Goal: Task Accomplishment & Management: Use online tool/utility

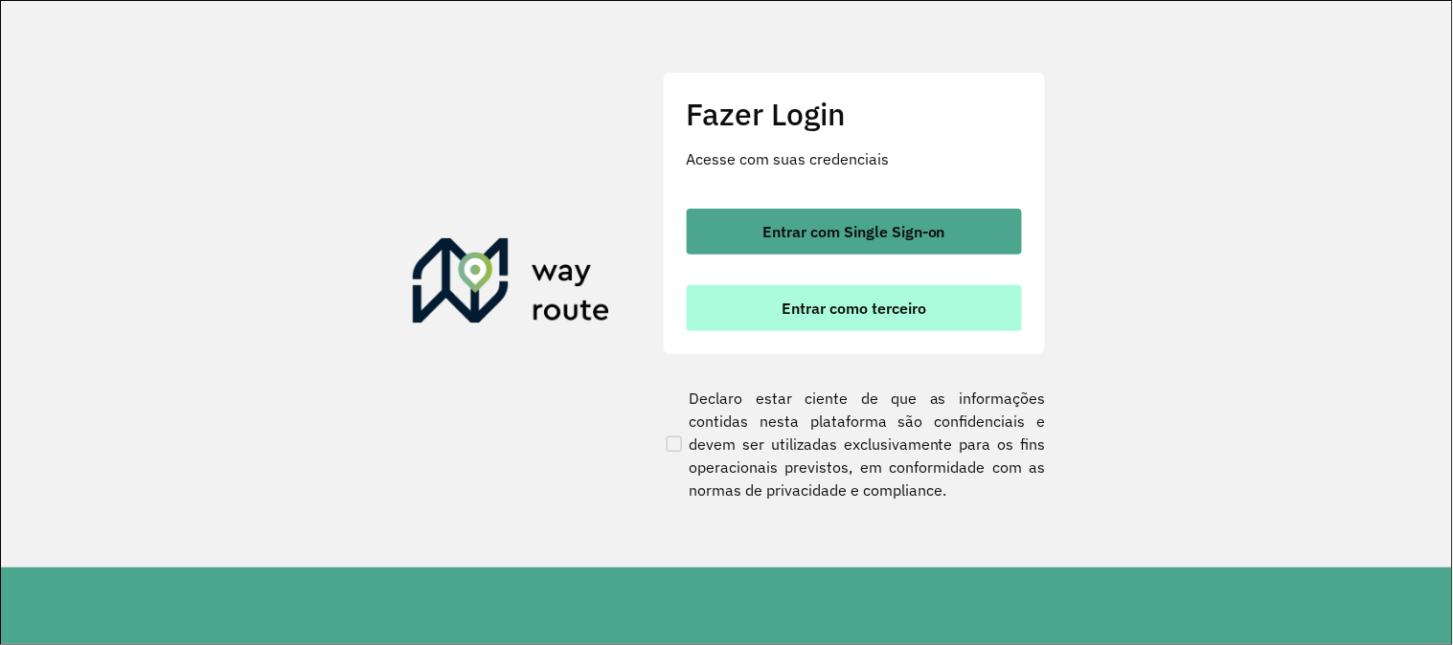
click at [843, 305] on span "Entrar como terceiro" at bounding box center [853, 308] width 145 height 15
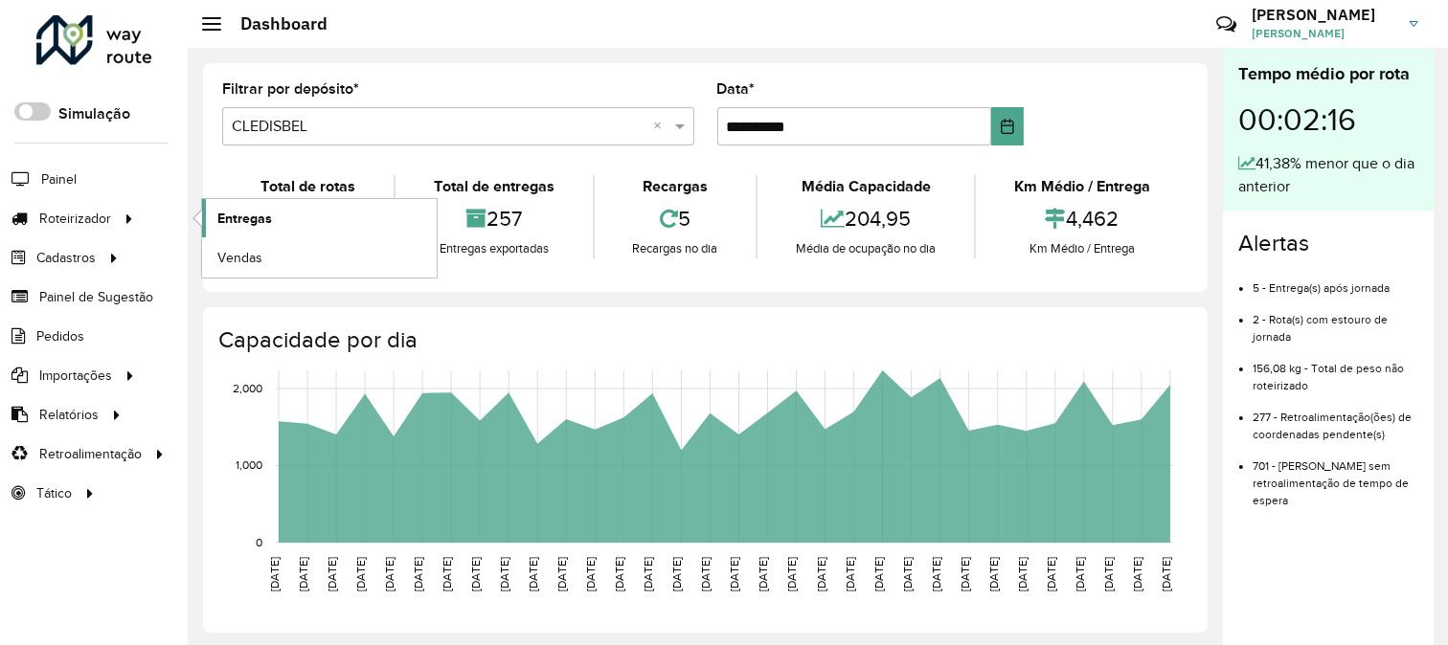
click at [237, 216] on span "Entregas" at bounding box center [244, 219] width 55 height 20
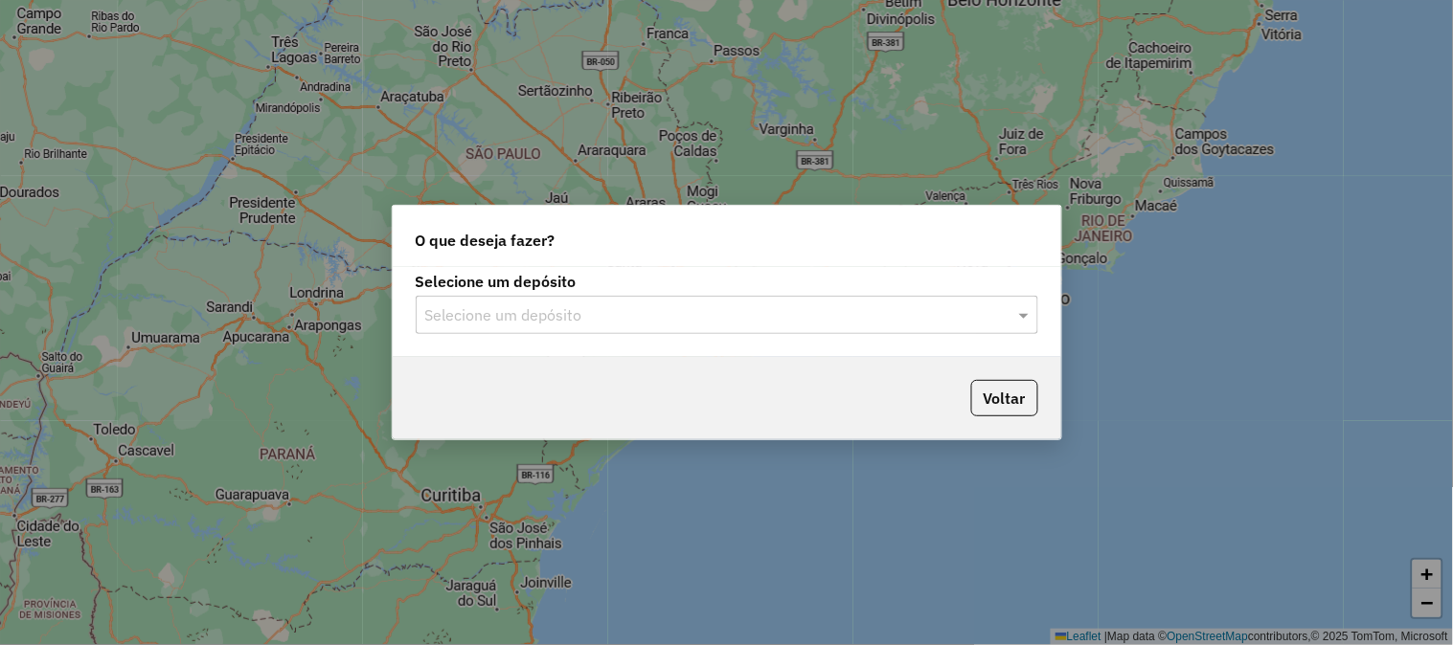
click at [771, 330] on div "Selecione um depósito" at bounding box center [727, 315] width 622 height 38
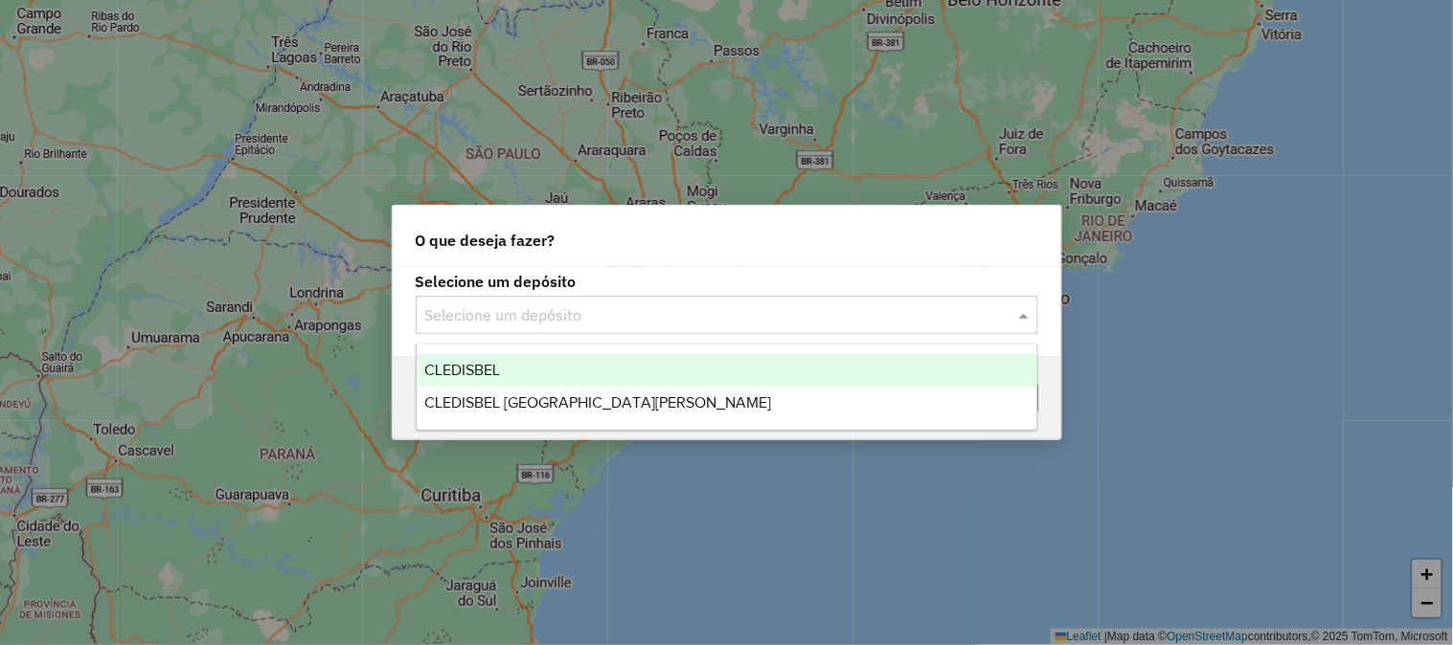
click at [596, 368] on div "CLEDISBEL" at bounding box center [727, 370] width 621 height 33
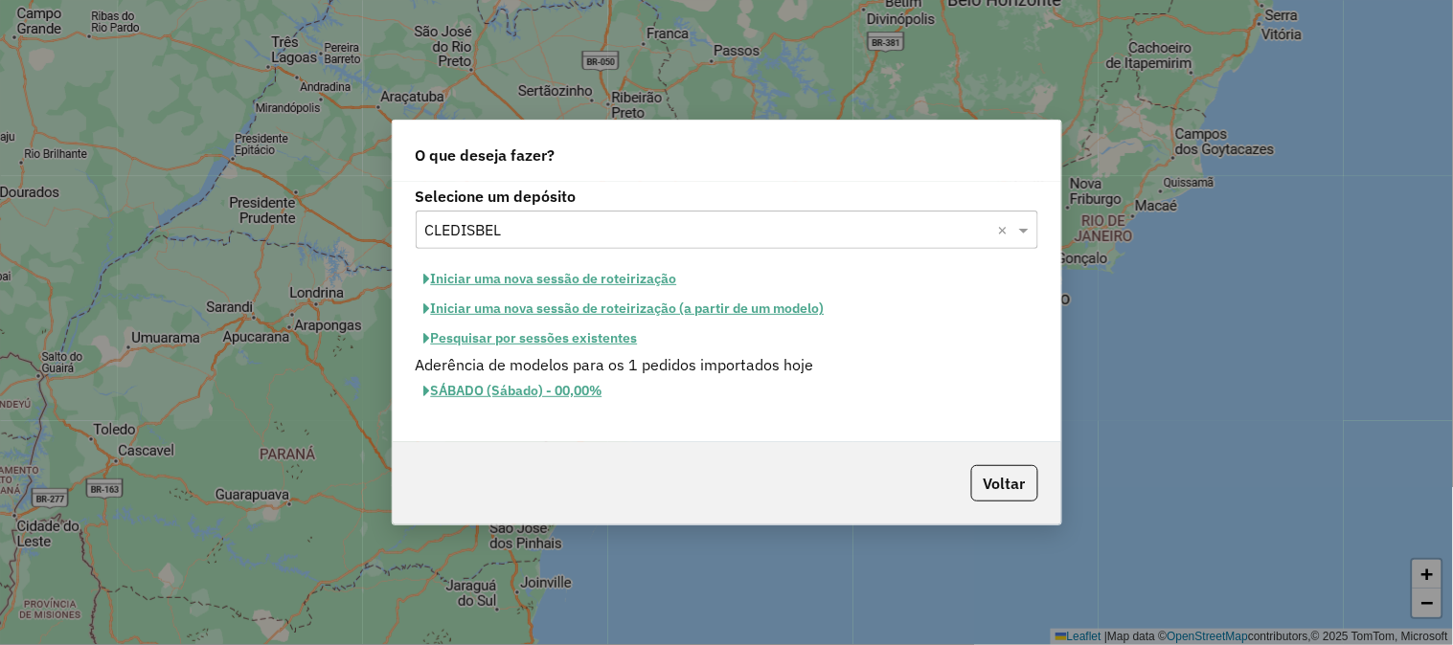
click at [597, 337] on button "Pesquisar por sessões existentes" at bounding box center [531, 339] width 231 height 30
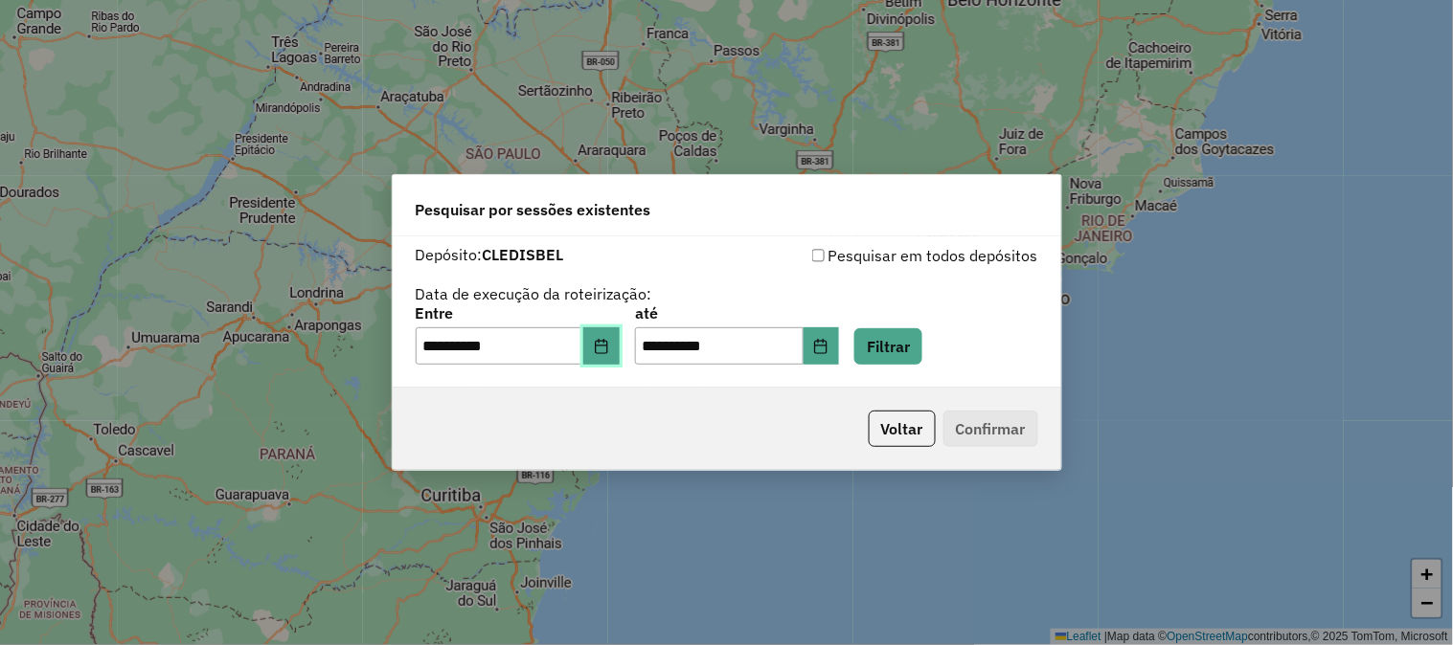
click at [607, 343] on icon "Choose Date" at bounding box center [601, 346] width 12 height 15
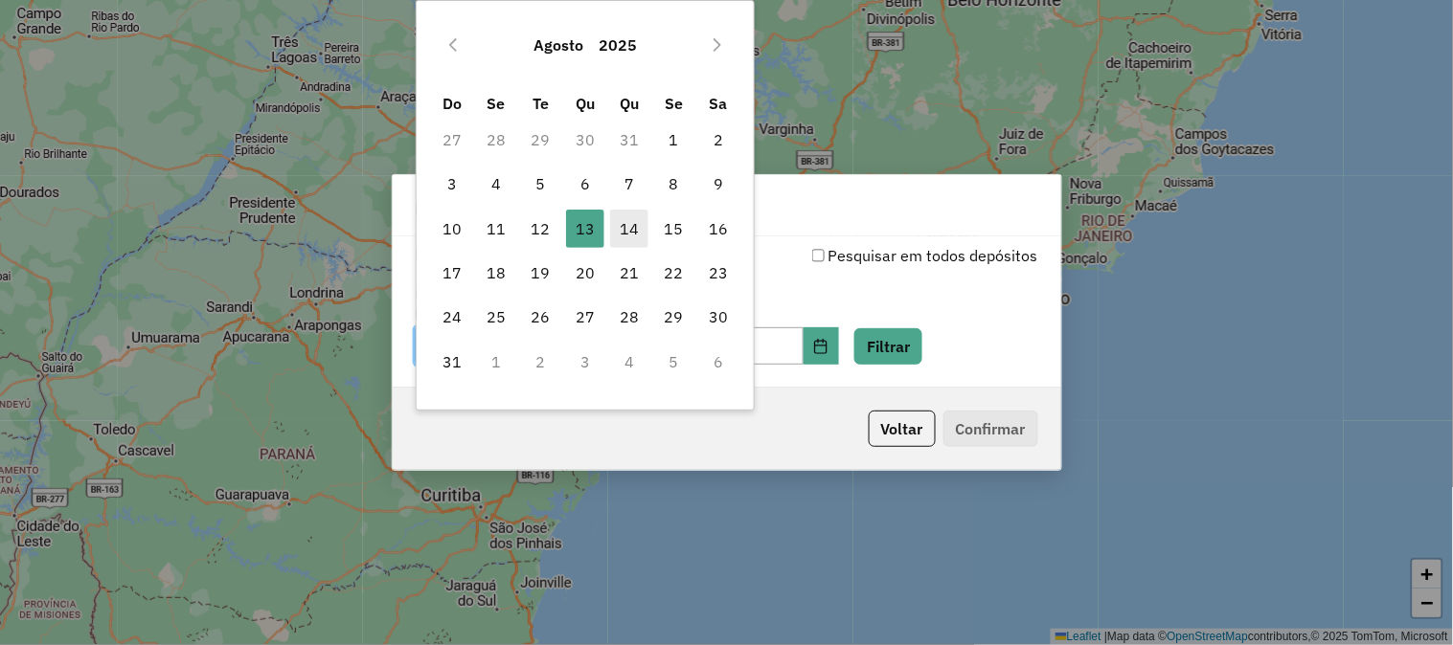
click at [633, 228] on span "14" at bounding box center [629, 229] width 38 height 38
type input "**********"
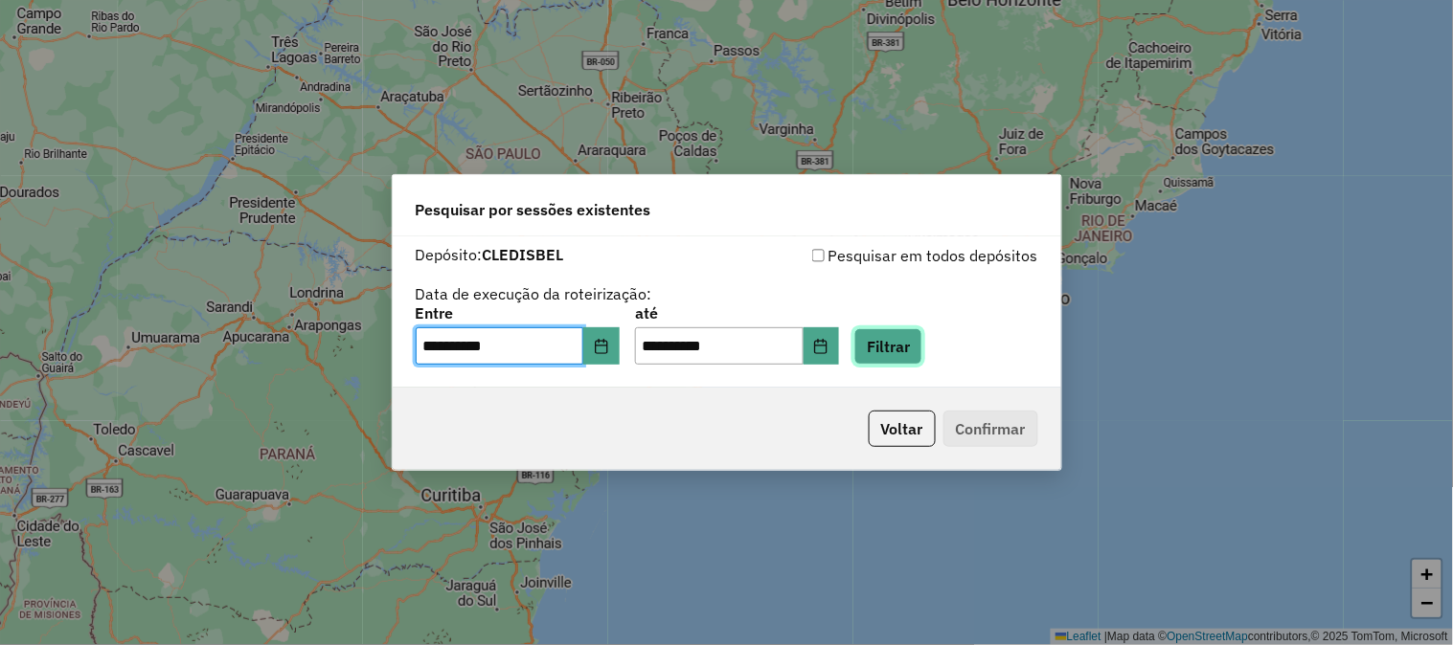
click at [922, 354] on button "Filtrar" at bounding box center [888, 346] width 68 height 36
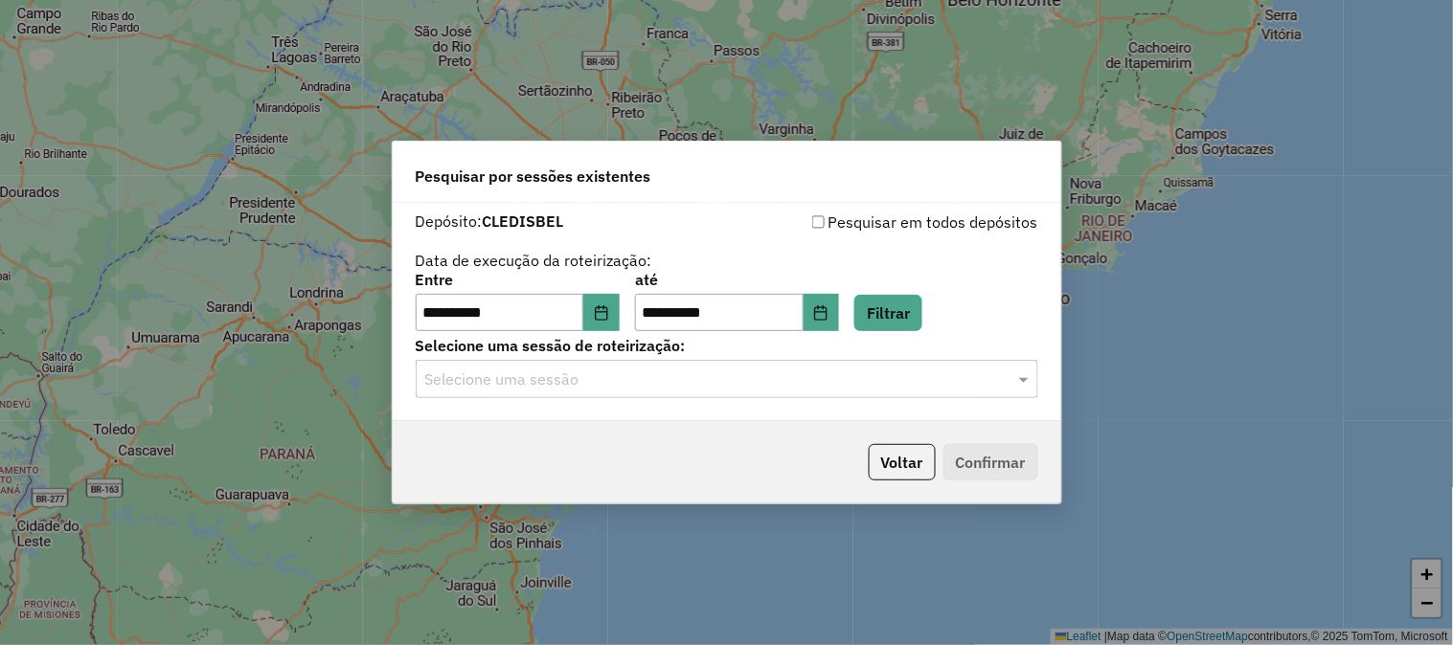
click at [654, 387] on input "text" at bounding box center [707, 380] width 565 height 23
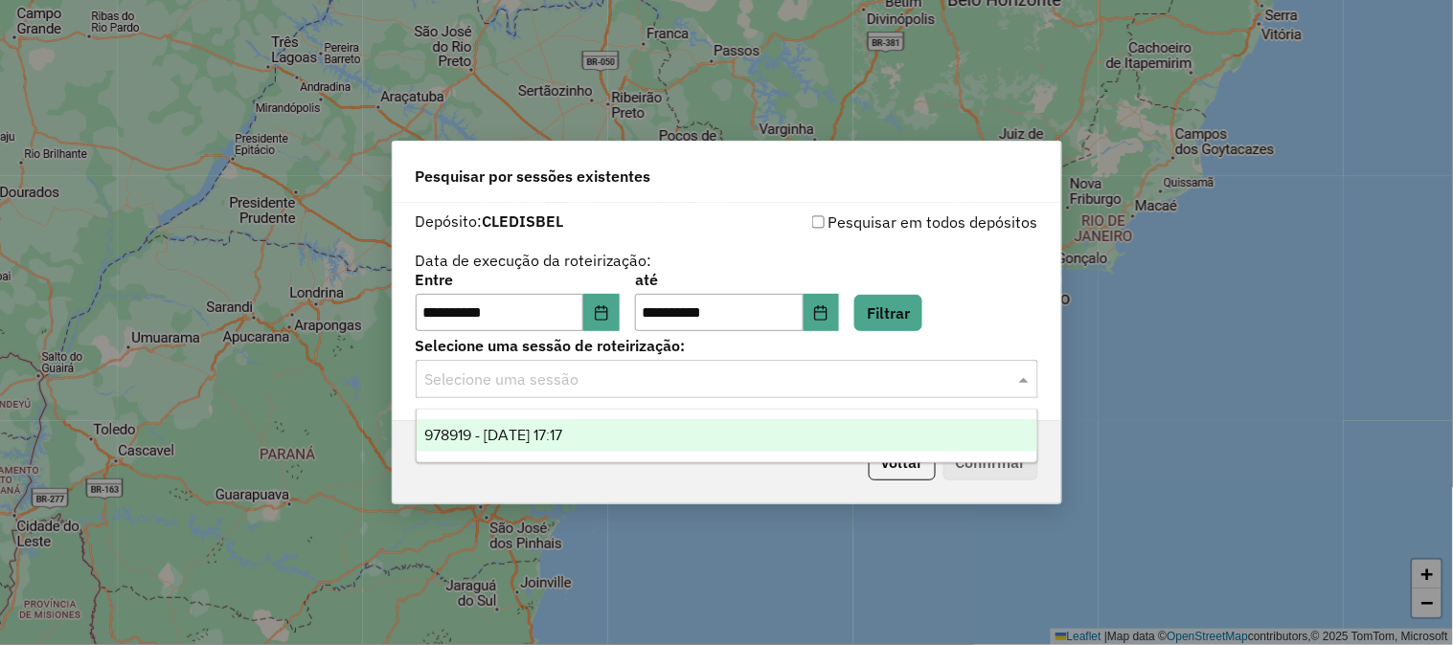
click at [647, 429] on div "978919 - 14/08/2025 17:17" at bounding box center [727, 435] width 621 height 33
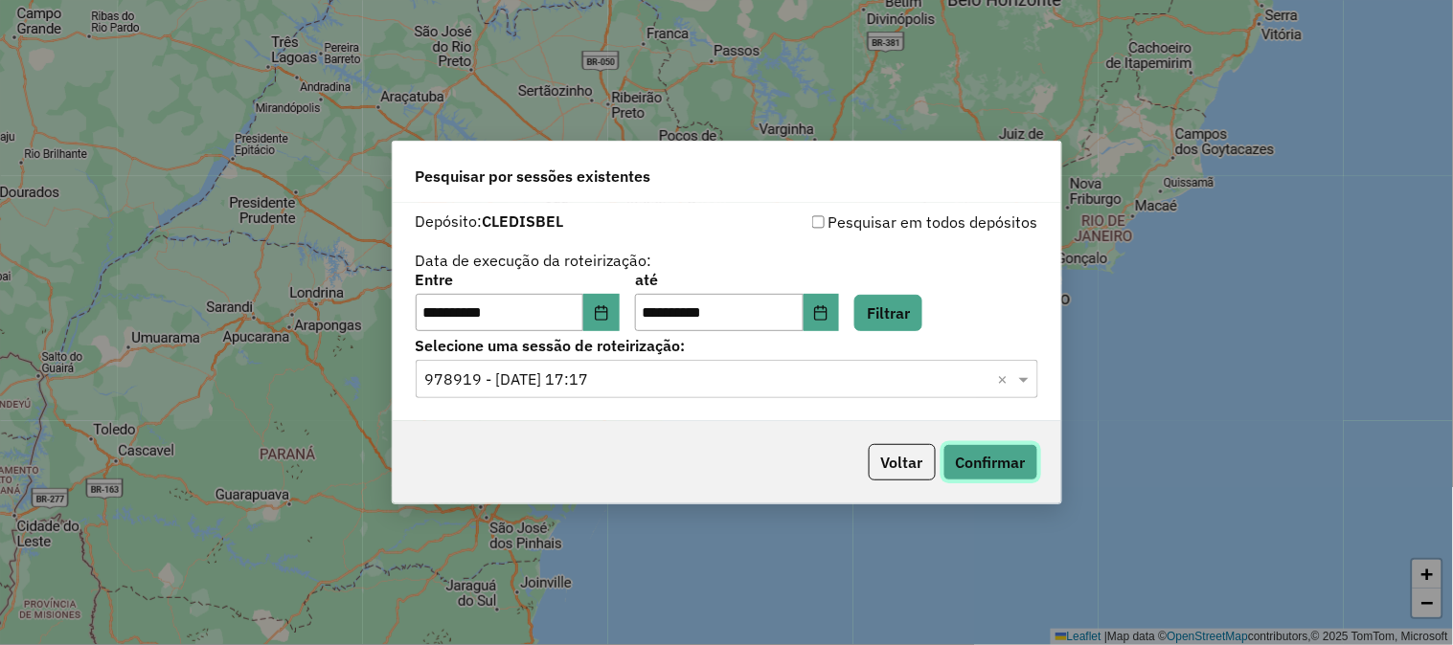
click at [986, 464] on button "Confirmar" at bounding box center [990, 462] width 95 height 36
click at [885, 460] on button "Voltar" at bounding box center [902, 462] width 67 height 36
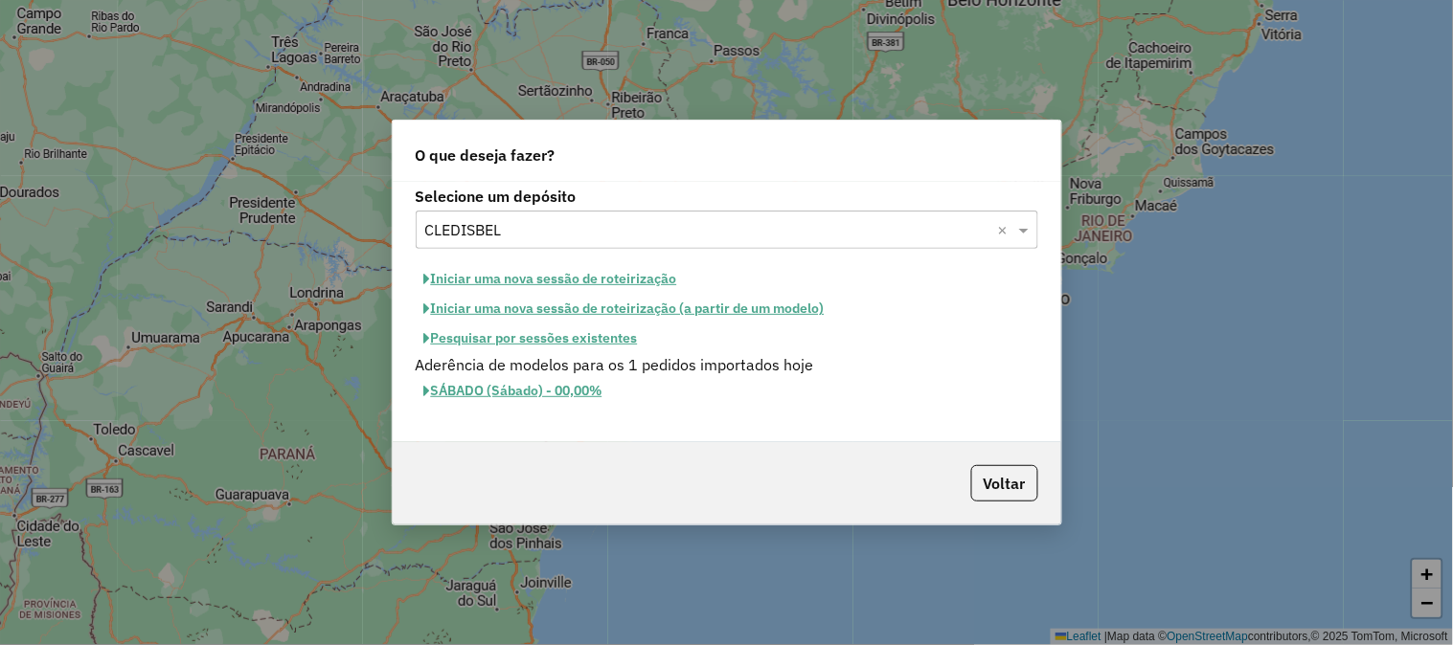
click at [599, 244] on div "Selecione um depósito × CLEDISBEL ×" at bounding box center [727, 230] width 622 height 38
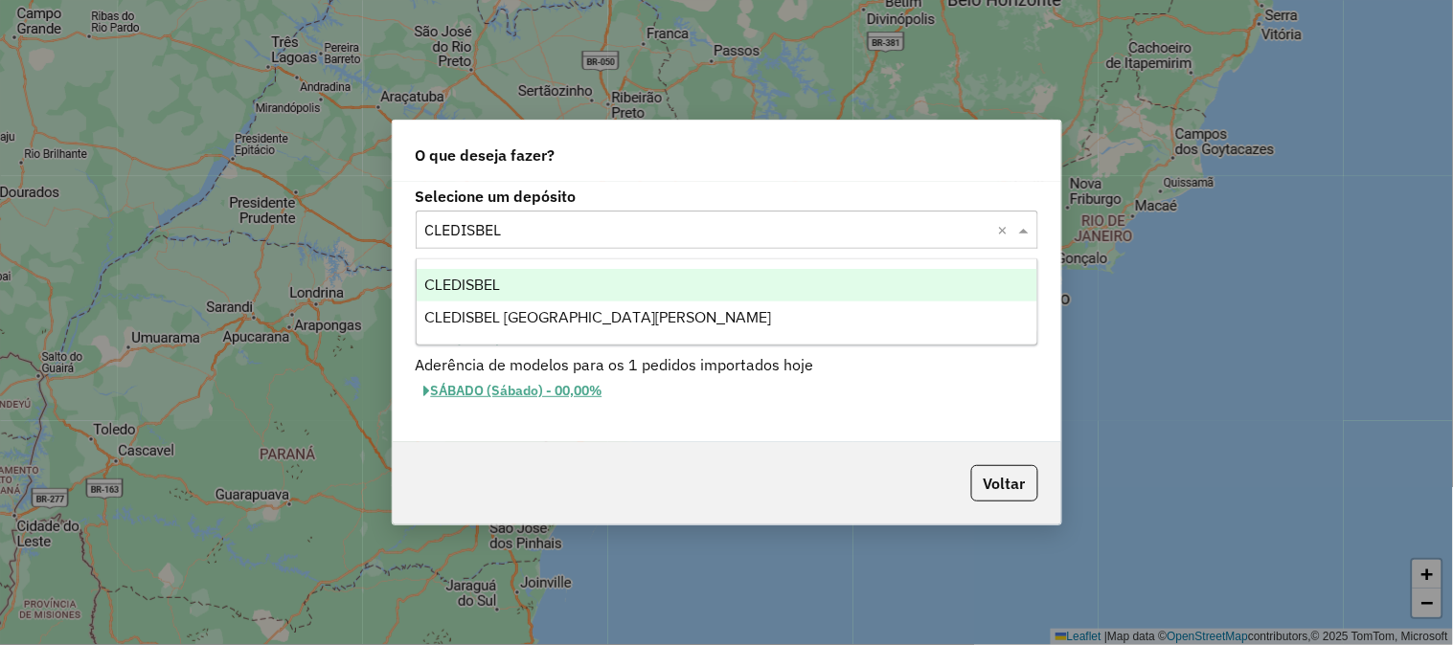
click at [599, 243] on div "Selecione um depósito × CLEDISBEL ×" at bounding box center [727, 230] width 622 height 38
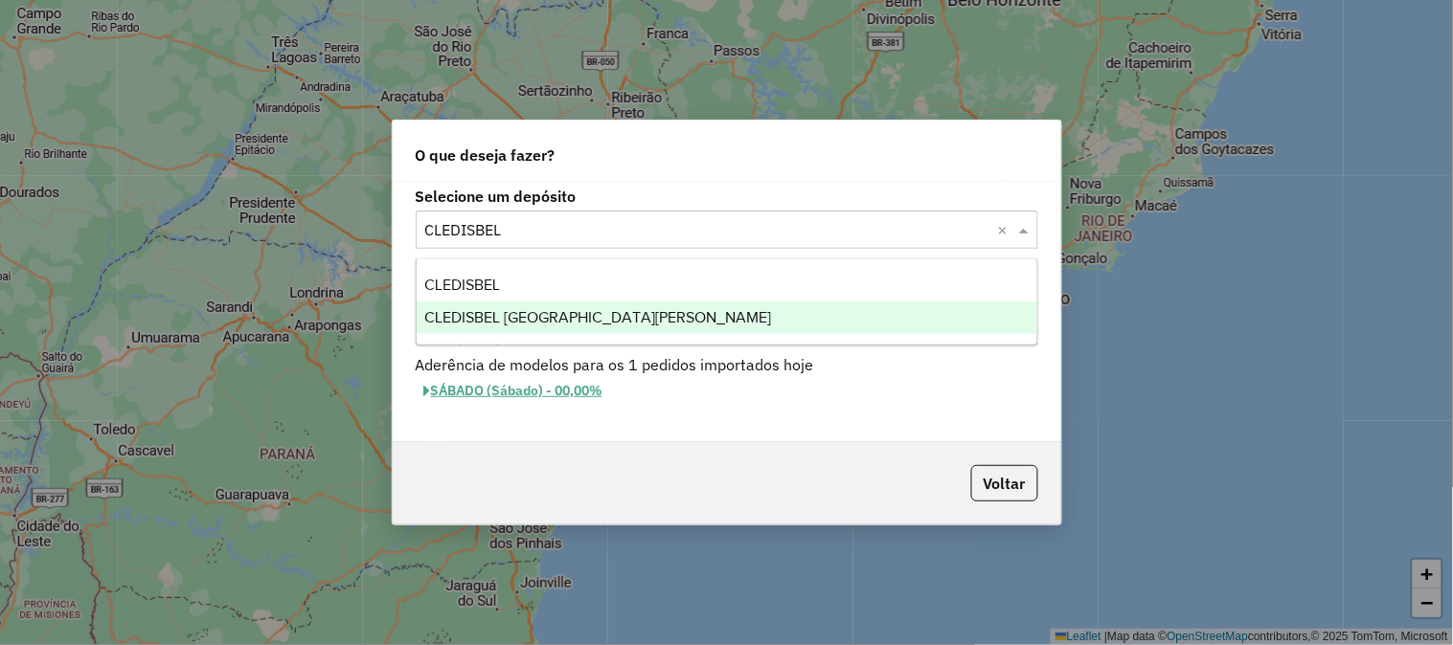
click at [594, 312] on span "CLEDISBEL [GEOGRAPHIC_DATA]" at bounding box center [597, 317] width 347 height 16
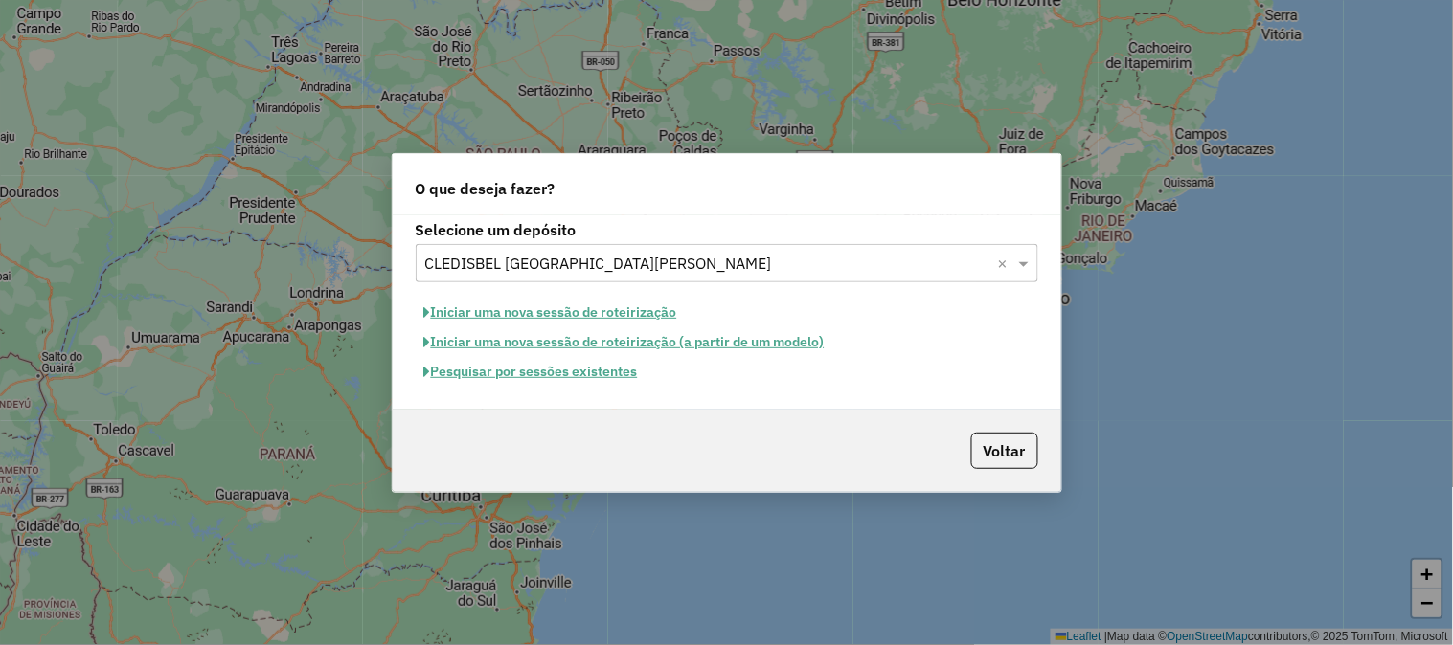
click at [623, 377] on button "Pesquisar por sessões existentes" at bounding box center [531, 372] width 231 height 30
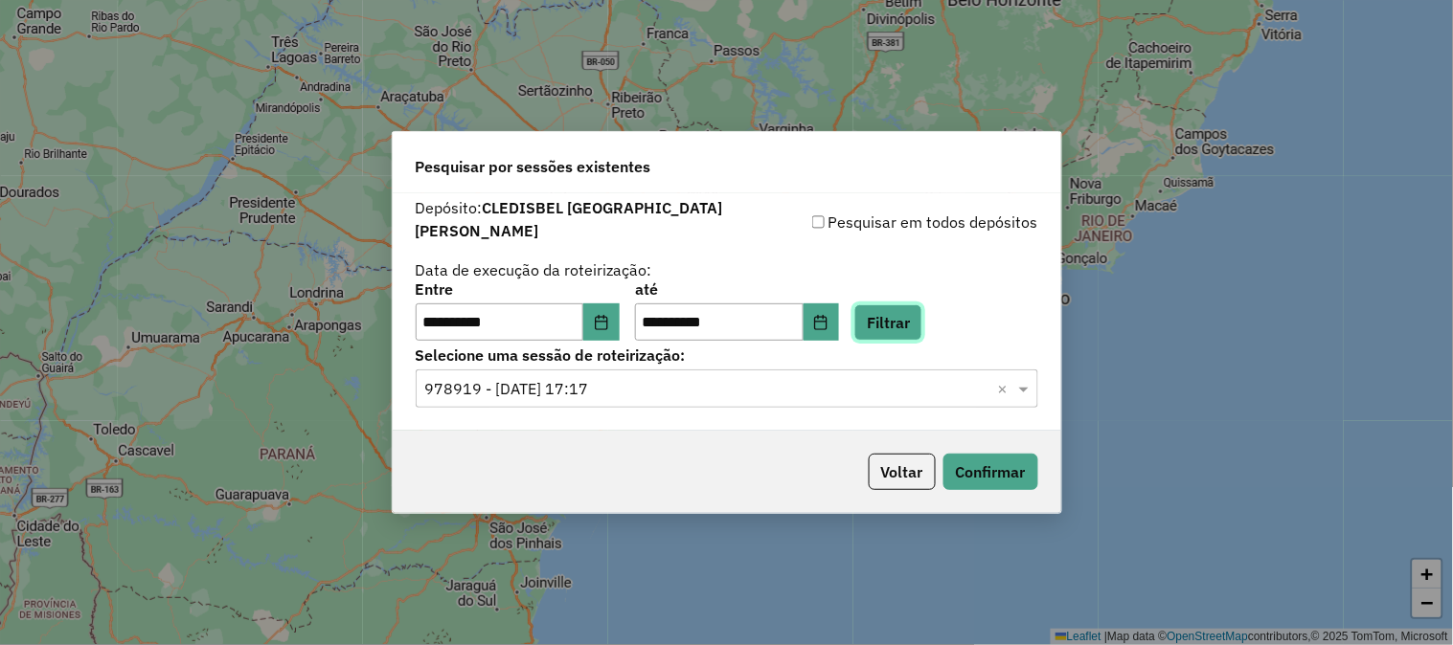
click at [922, 317] on button "Filtrar" at bounding box center [888, 323] width 68 height 36
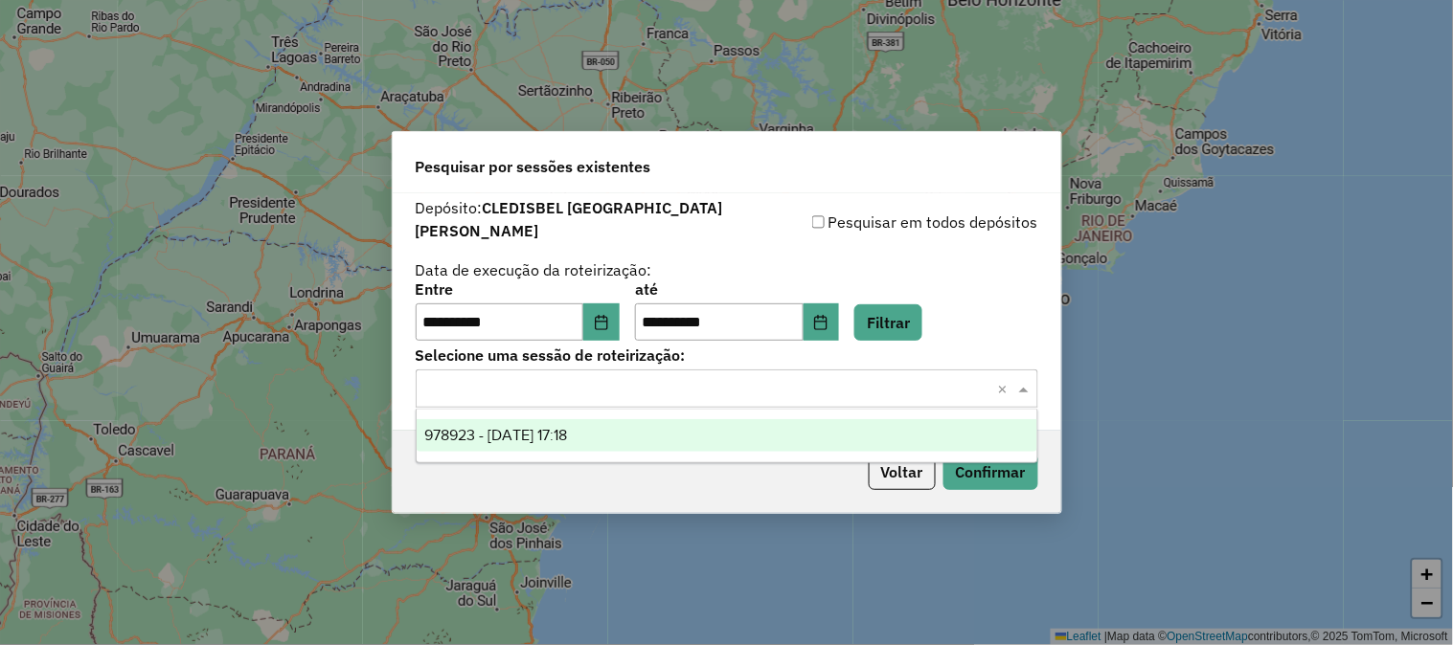
click at [562, 388] on input "text" at bounding box center [707, 389] width 565 height 23
drag, startPoint x: 608, startPoint y: 434, endPoint x: 780, endPoint y: 463, distance: 174.8
click at [610, 434] on div "978923 - 14/08/2025 17:18" at bounding box center [727, 435] width 621 height 33
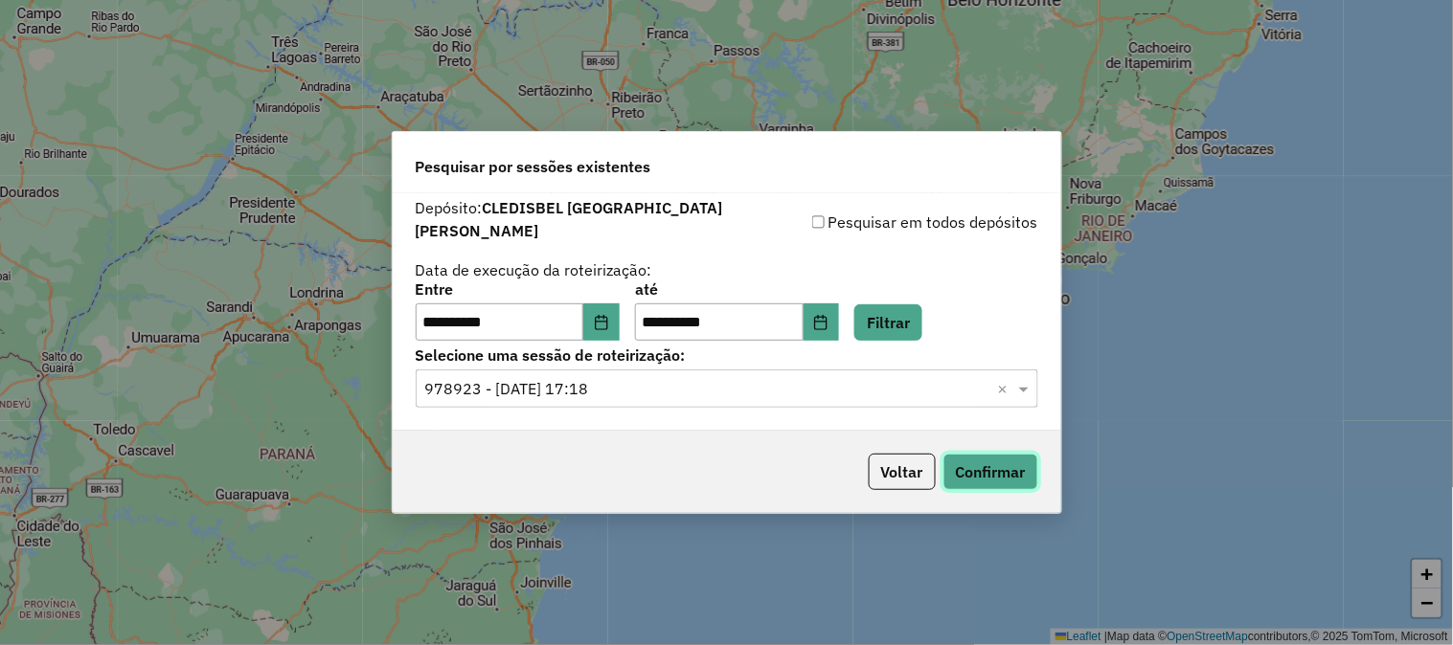
click at [970, 458] on button "Confirmar" at bounding box center [990, 472] width 95 height 36
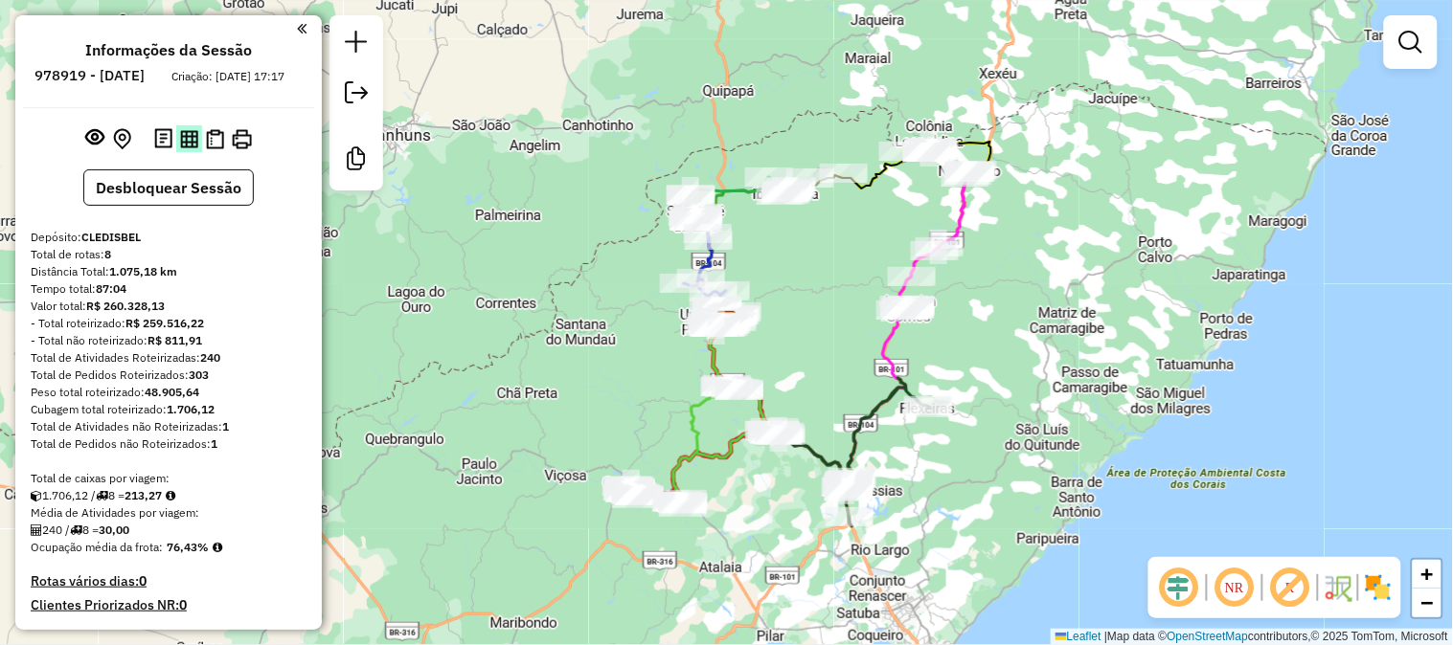
click at [184, 148] on img at bounding box center [189, 139] width 18 height 18
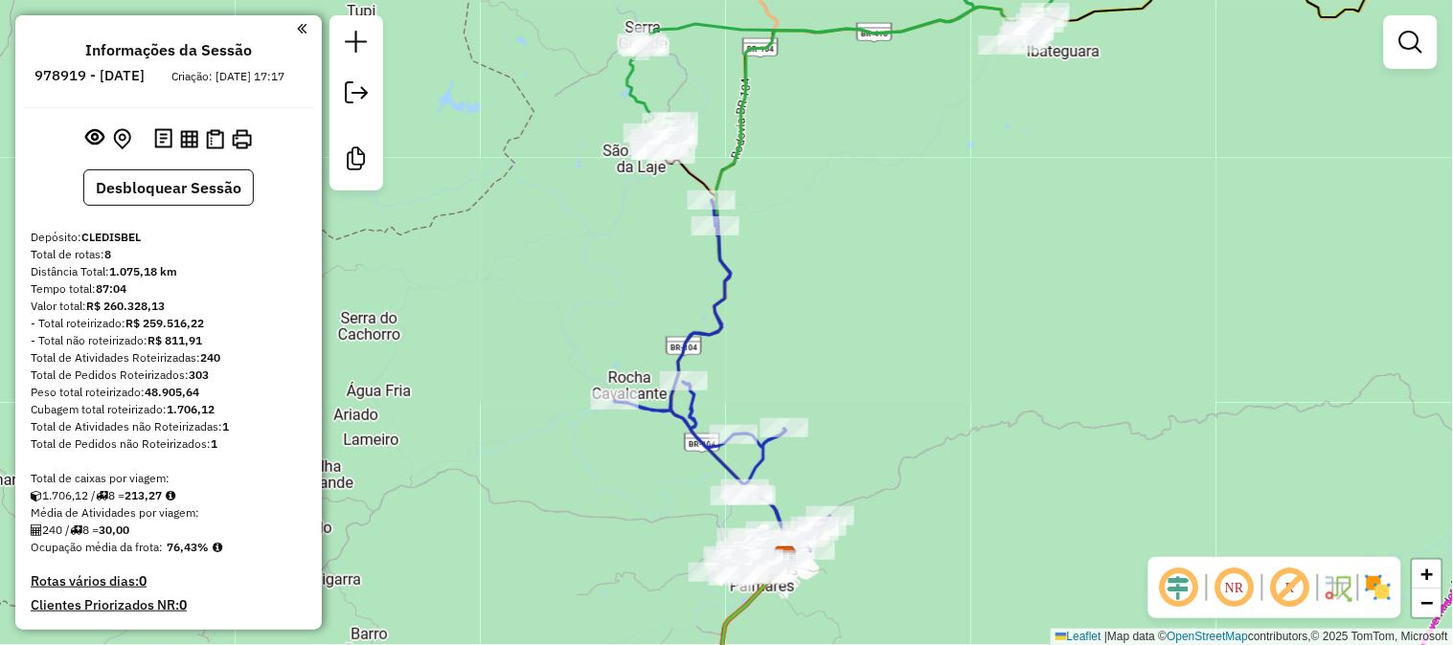
click at [922, 302] on div "Janela de atendimento Grade de atendimento Capacidade Transportadoras Veículos …" at bounding box center [726, 322] width 1453 height 645
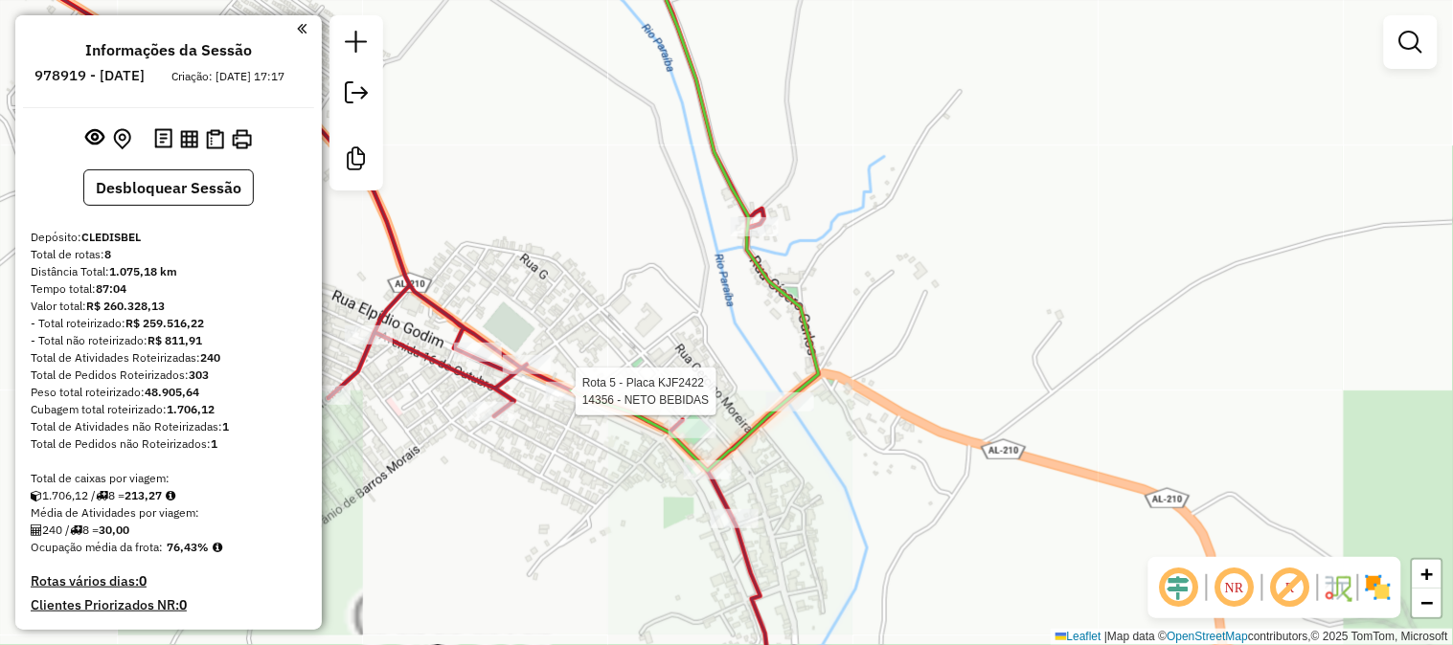
select select "**********"
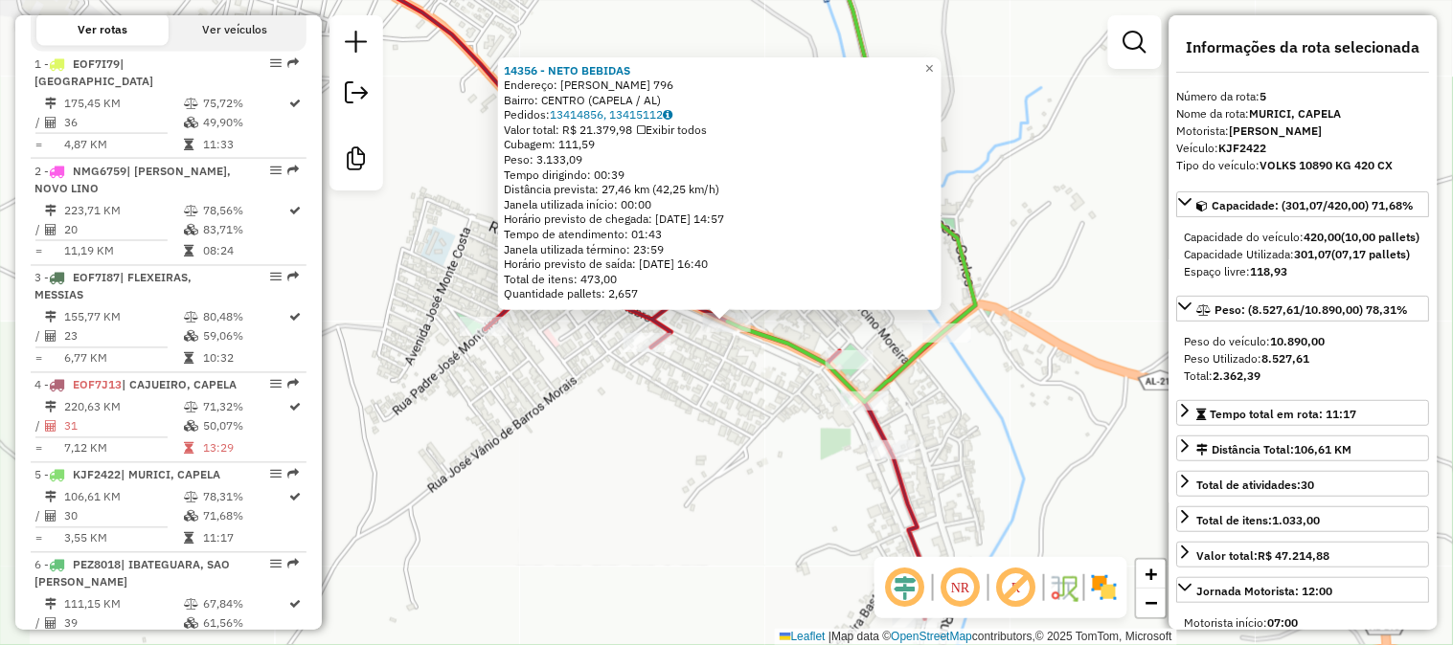
scroll to position [1164, 0]
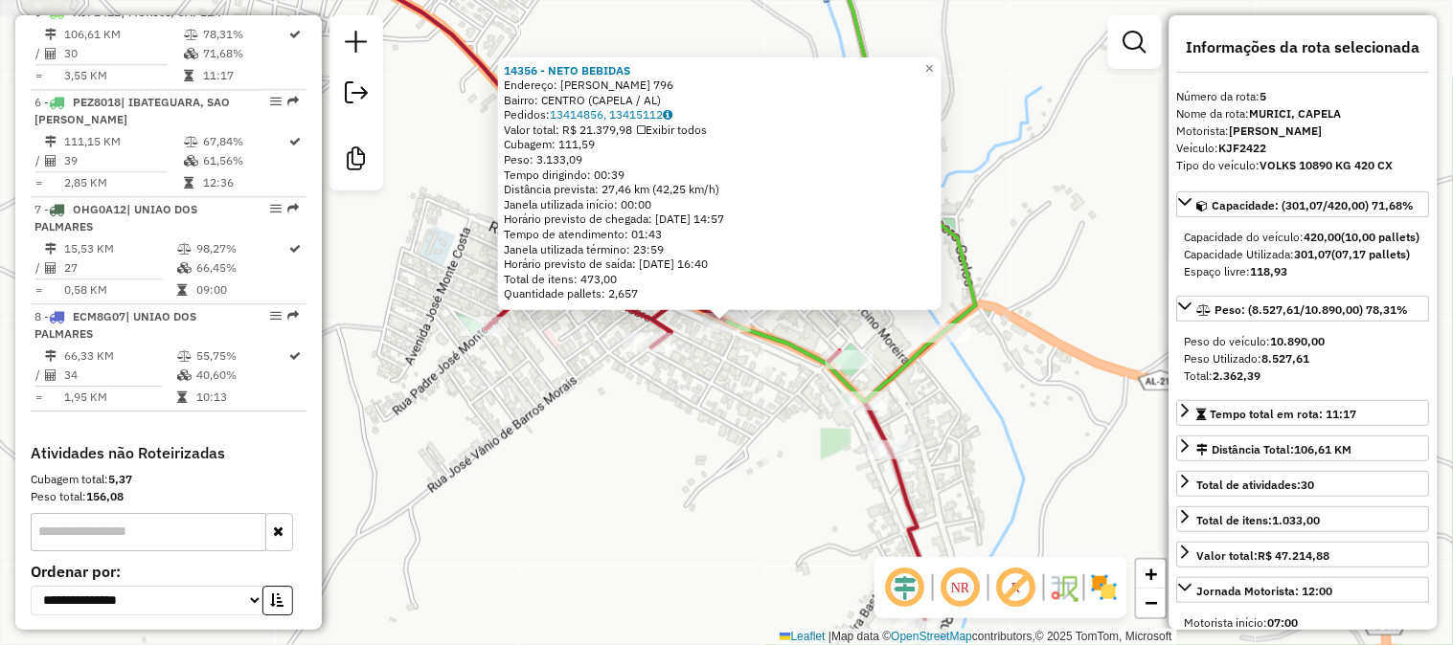
click at [658, 470] on div "14356 - NETO BEBIDAS Endereço: JUVENCIO CORREIA DE ARAUJO 796 Bairro: CENTRO (C…" at bounding box center [726, 322] width 1453 height 645
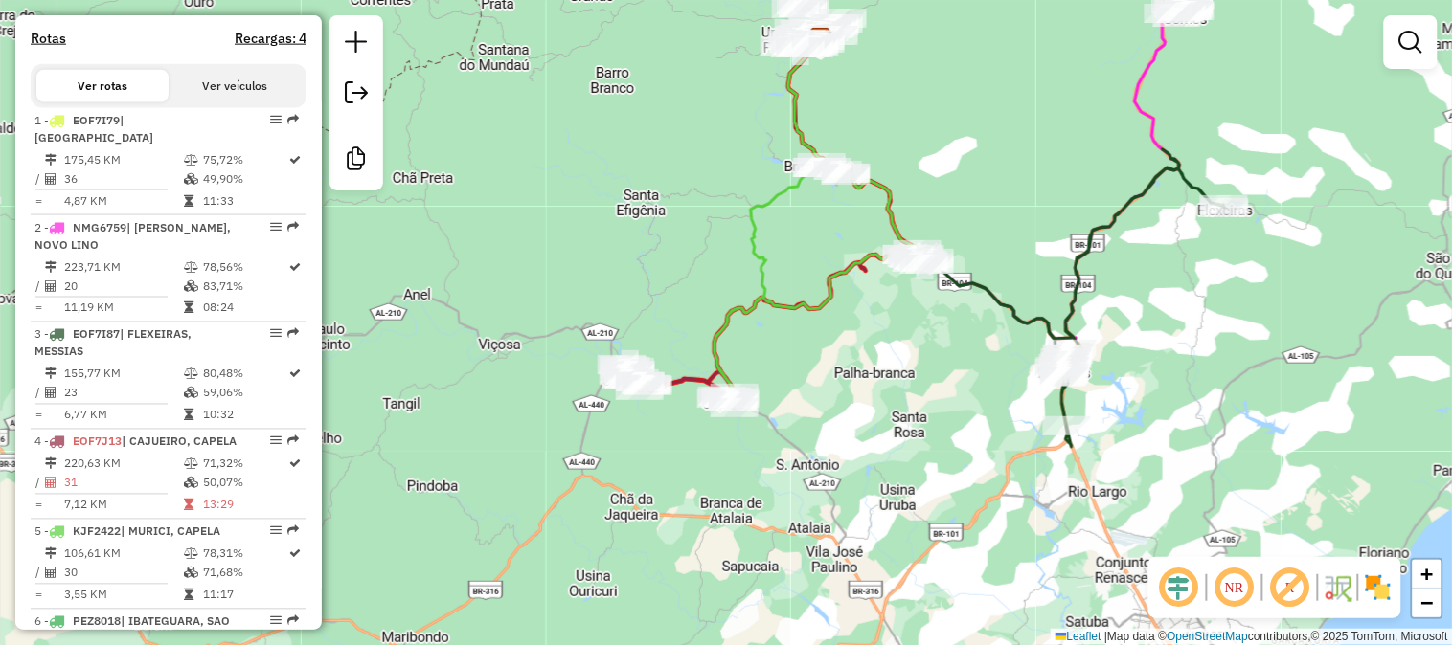
scroll to position [633, 0]
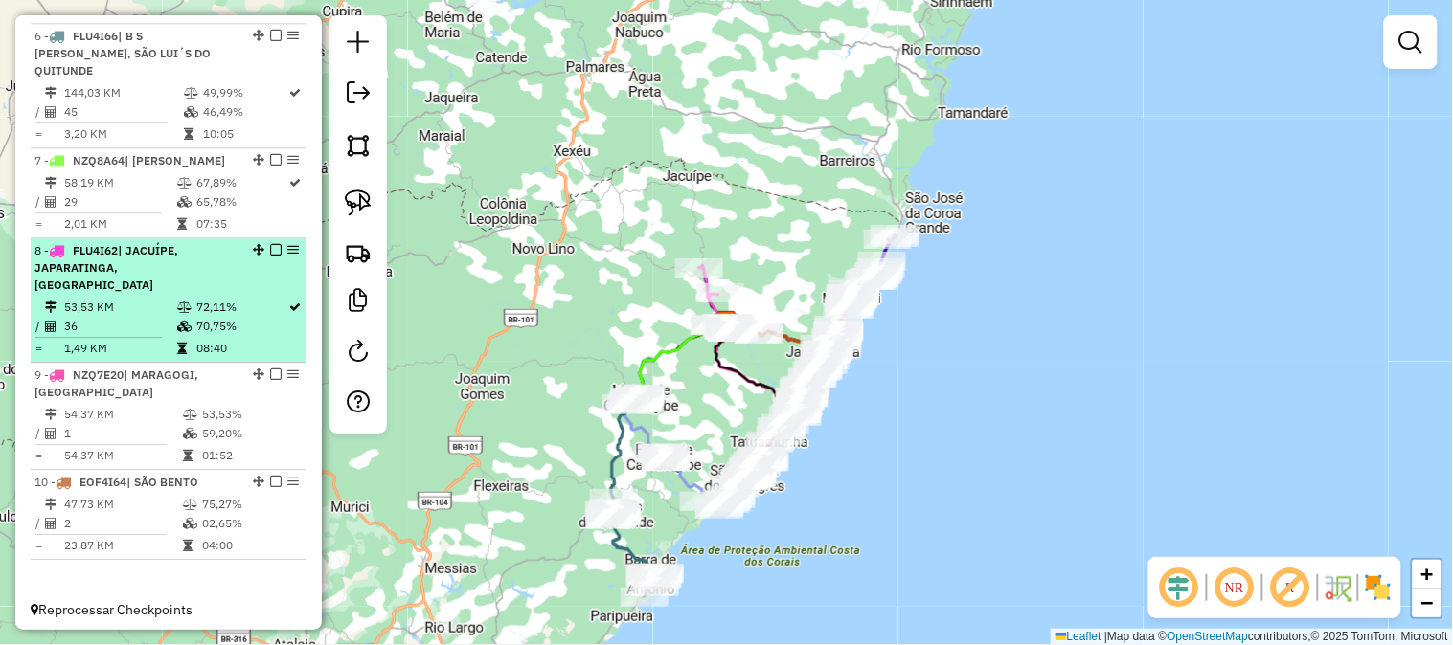
scroll to position [1296, 0]
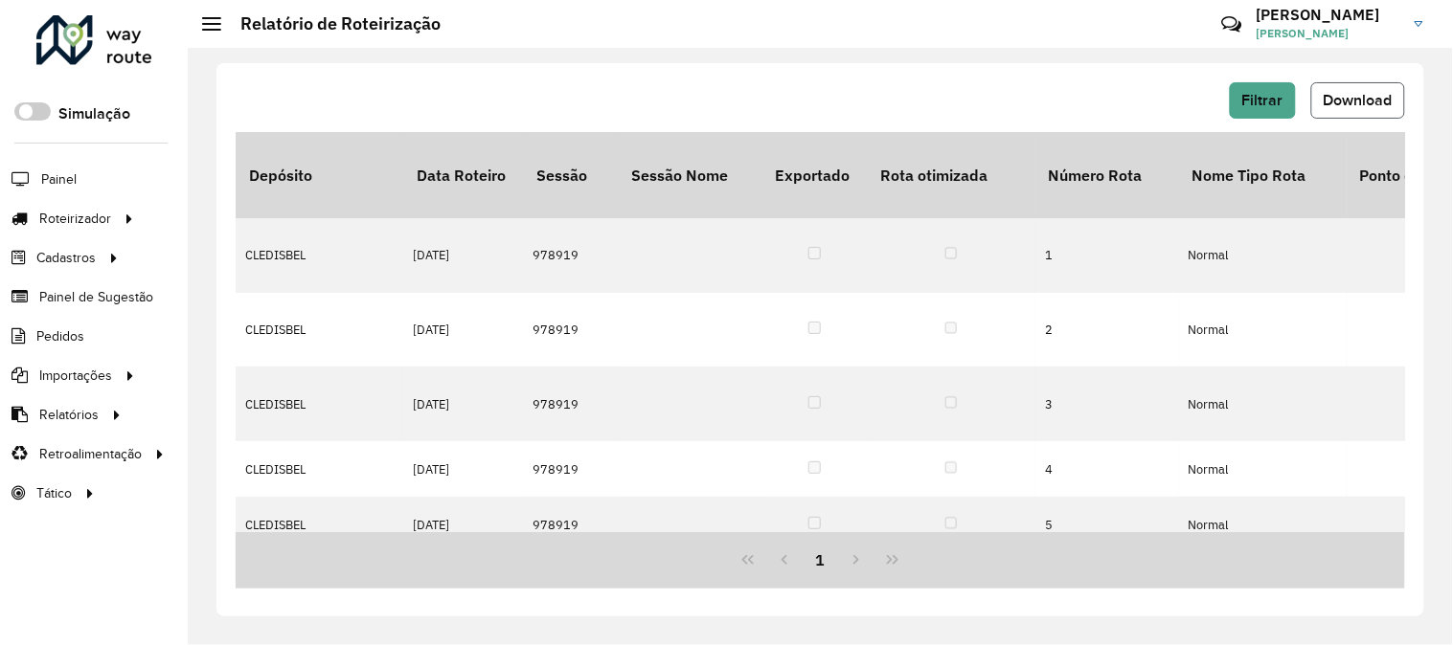
click at [1357, 102] on span "Download" at bounding box center [1357, 100] width 69 height 16
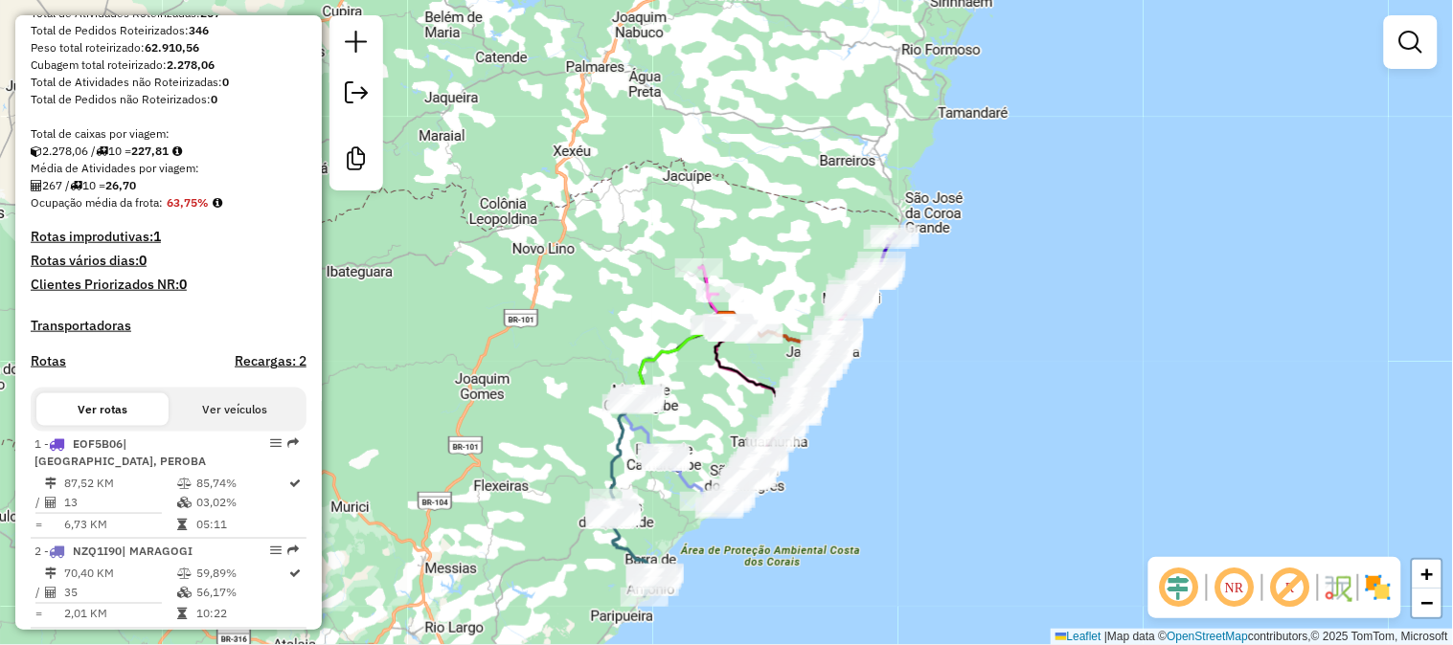
scroll to position [106, 0]
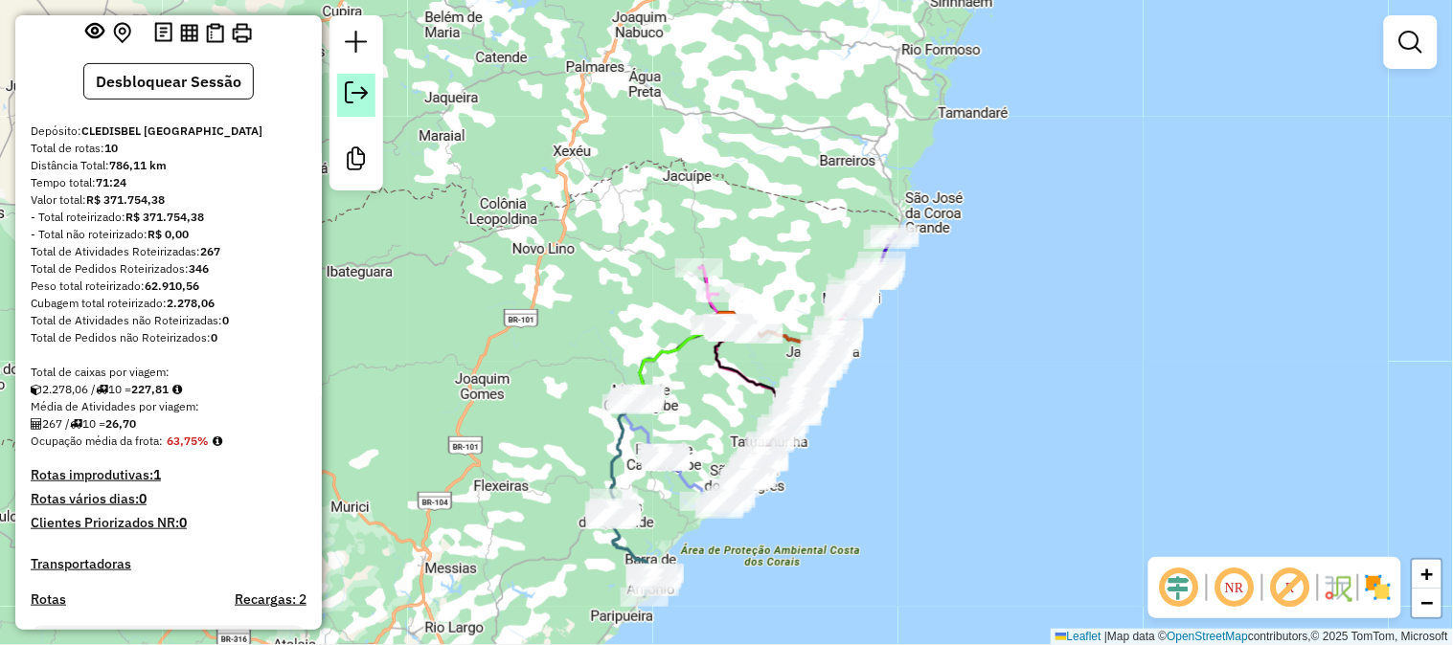
click at [369, 99] on link at bounding box center [356, 95] width 38 height 43
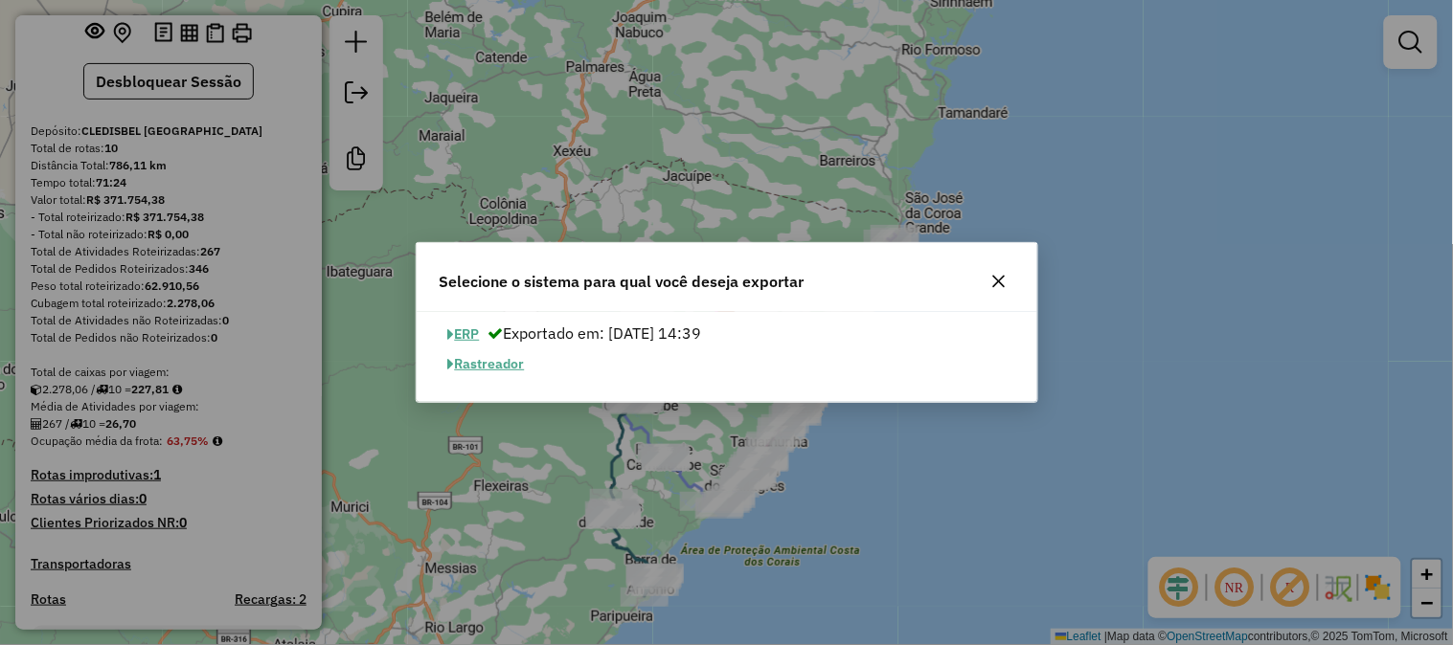
click at [473, 333] on button "ERP" at bounding box center [464, 335] width 49 height 30
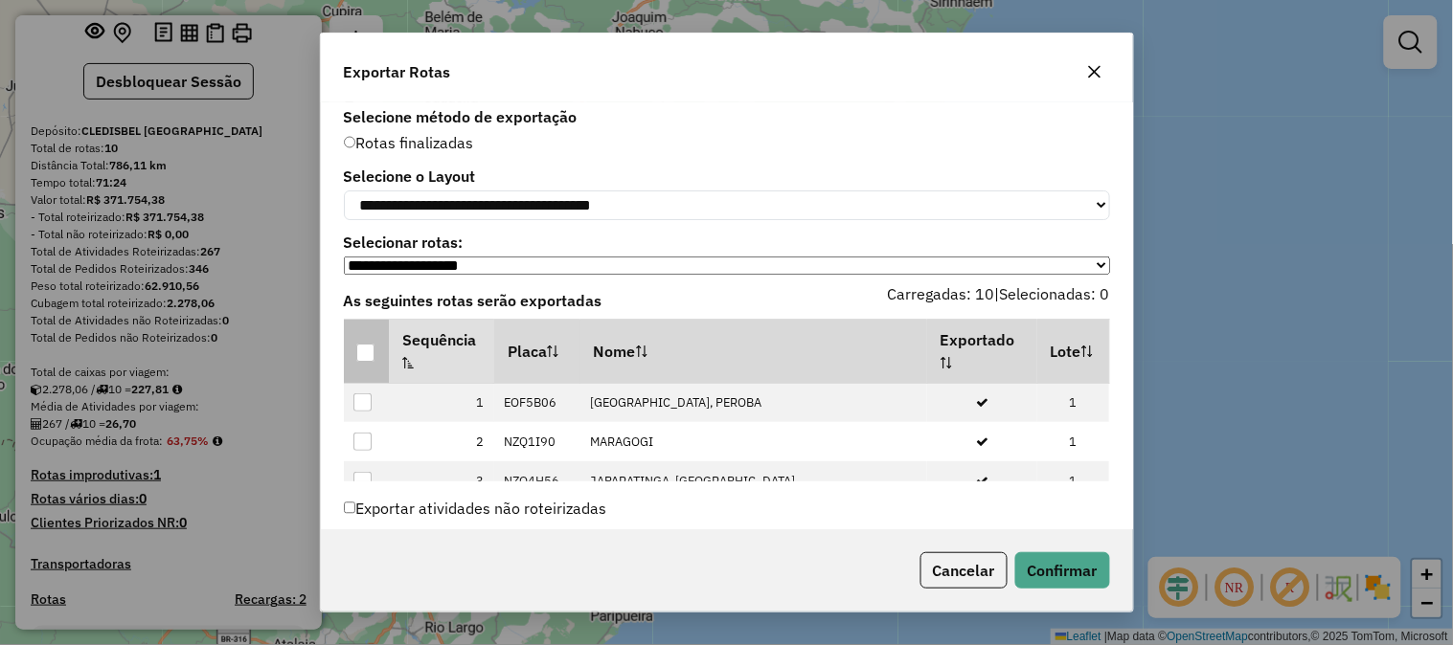
click at [370, 362] on div at bounding box center [365, 353] width 18 height 18
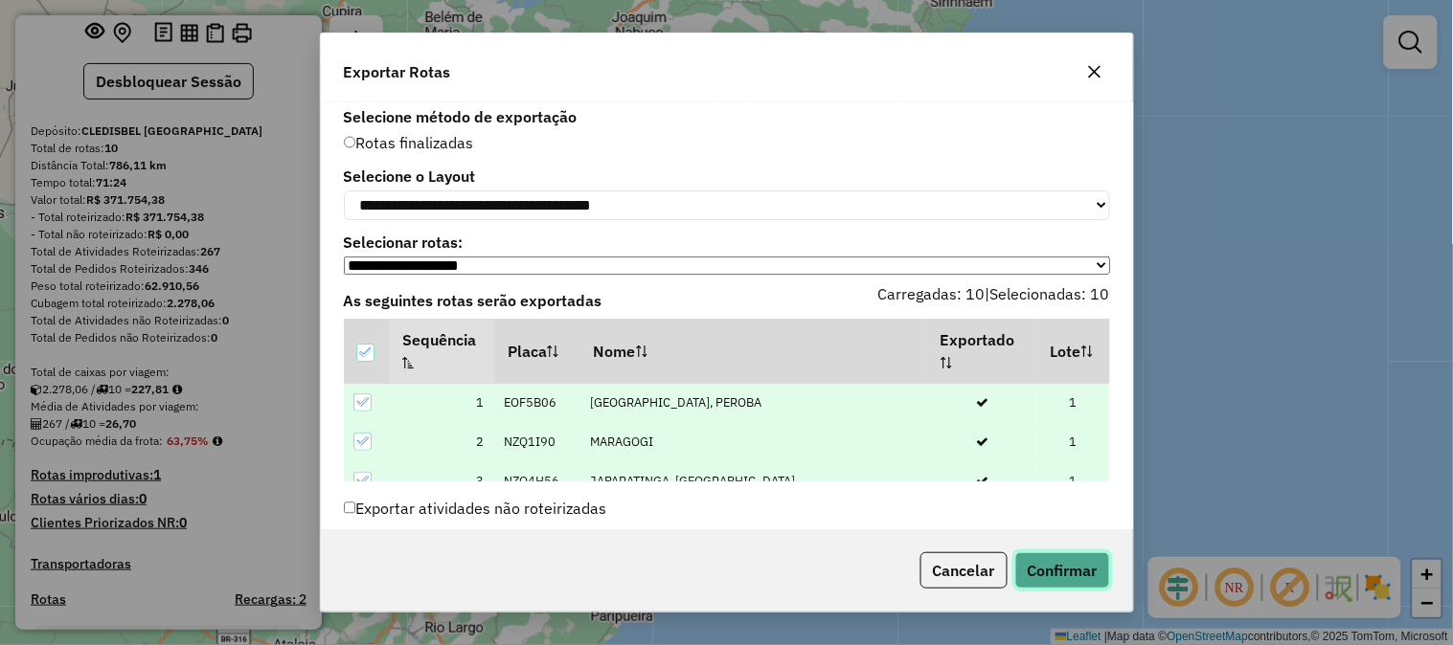
click at [1075, 582] on button "Confirmar" at bounding box center [1062, 571] width 95 height 36
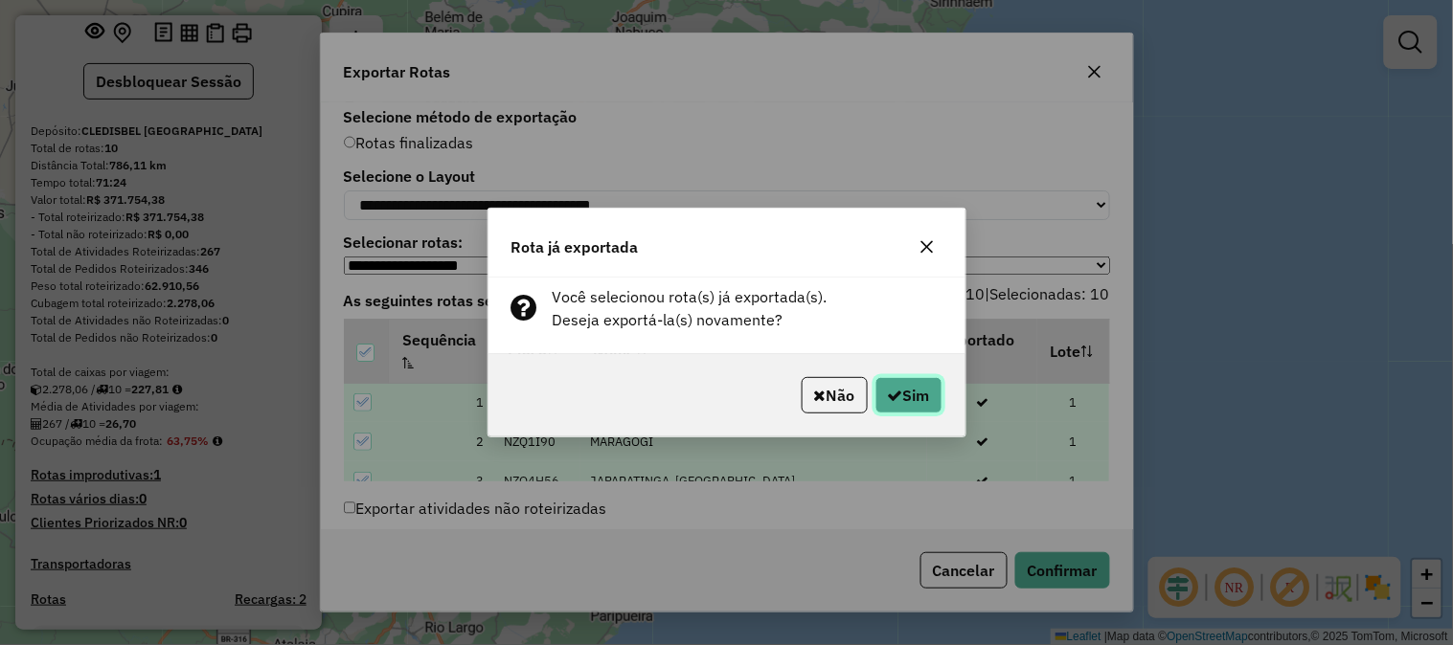
click at [896, 403] on icon "button" at bounding box center [895, 395] width 15 height 15
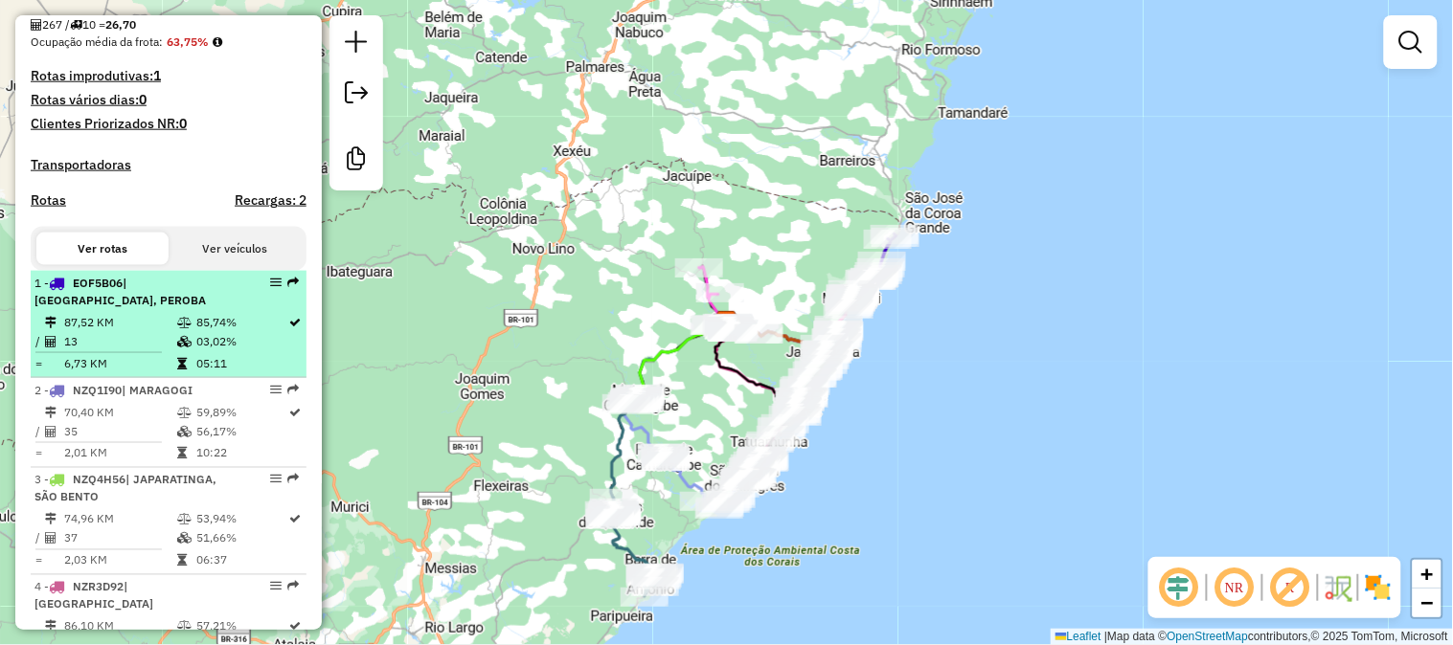
scroll to position [638, 0]
